Goal: Information Seeking & Learning: Check status

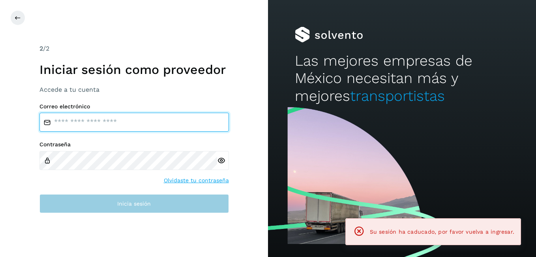
type input "**********"
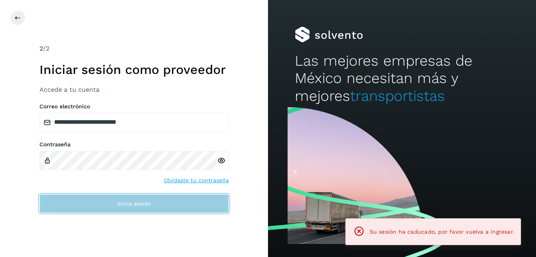
click at [111, 201] on button "Inicia sesión" at bounding box center [134, 203] width 190 height 19
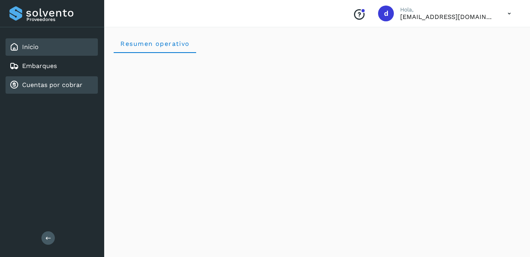
click at [60, 83] on link "Cuentas por cobrar" at bounding box center [52, 85] width 60 height 8
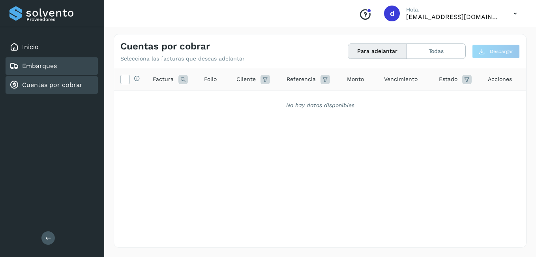
click at [56, 67] on link "Embarques" at bounding box center [39, 66] width 35 height 8
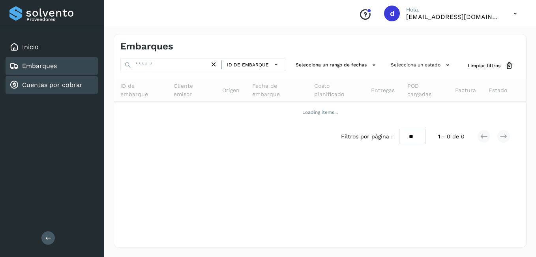
click at [47, 77] on div "Inicio Embarques Cuentas por cobrar" at bounding box center [52, 65] width 104 height 77
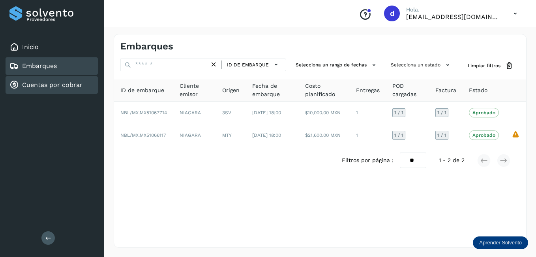
drag, startPoint x: 47, startPoint y: 77, endPoint x: 53, endPoint y: 86, distance: 10.8
click at [53, 86] on link "Cuentas por cobrar" at bounding box center [52, 85] width 60 height 8
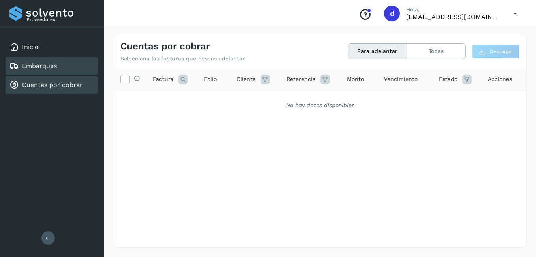
click at [58, 65] on div "Embarques" at bounding box center [52, 65] width 92 height 17
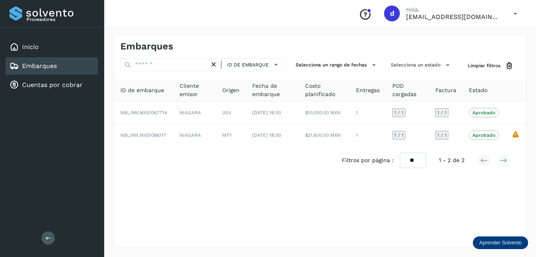
click at [250, 180] on div "Embarques ID de embarque Selecciona un rango de fechas Selecciona un estado Lim…" at bounding box center [320, 140] width 413 height 213
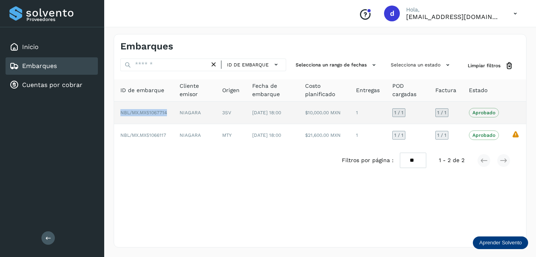
drag, startPoint x: 118, startPoint y: 116, endPoint x: 169, endPoint y: 113, distance: 51.1
click at [169, 113] on td "NBL/MX.MX51067714" at bounding box center [143, 112] width 59 height 23
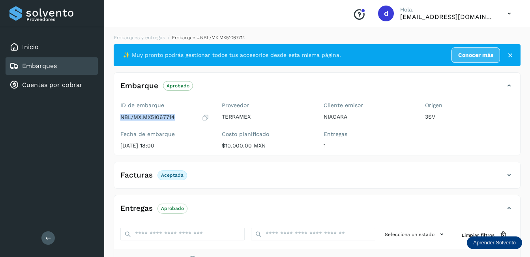
drag, startPoint x: 130, startPoint y: 116, endPoint x: 179, endPoint y: 118, distance: 49.8
click at [179, 118] on div "ID de embarque NBL/MX.MX51067714 Fecha de embarque [DATE] 18:00" at bounding box center [164, 127] width 101 height 56
drag, startPoint x: 179, startPoint y: 118, endPoint x: 201, endPoint y: 118, distance: 22.1
click at [201, 118] on div "NBL/MX.MX51067714" at bounding box center [164, 117] width 89 height 8
click at [200, 115] on div "NBL/MX.MX51067714" at bounding box center [164, 117] width 89 height 8
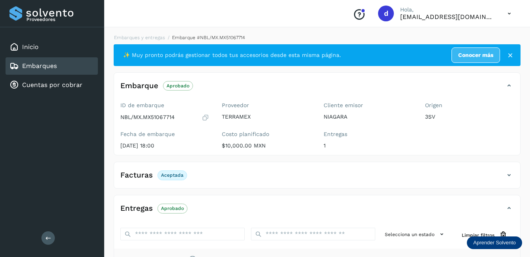
click at [206, 113] on icon at bounding box center [206, 117] width 8 height 8
click at [32, 64] on link "Embarques" at bounding box center [39, 66] width 35 height 8
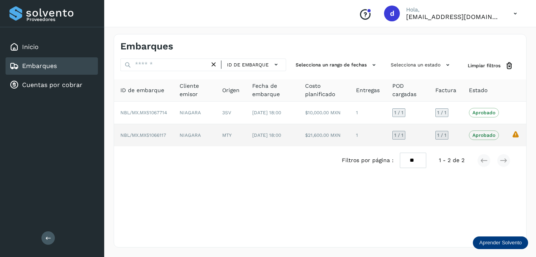
click at [159, 133] on span "NBL/MX.MX51066117" at bounding box center [143, 135] width 46 height 6
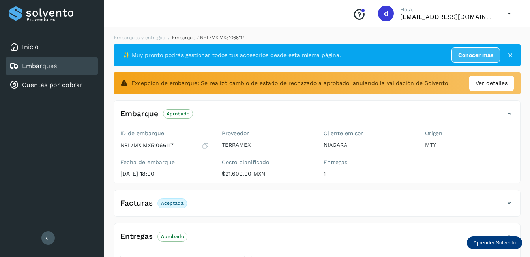
click at [204, 145] on icon at bounding box center [206, 145] width 8 height 8
click at [45, 55] on div "Inicio" at bounding box center [52, 46] width 92 height 17
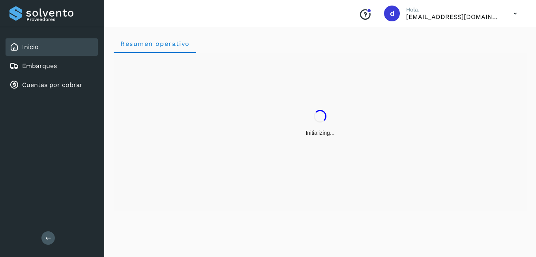
click at [39, 75] on div "Inicio Embarques Cuentas por cobrar" at bounding box center [52, 65] width 104 height 77
